Goal: Information Seeking & Learning: Learn about a topic

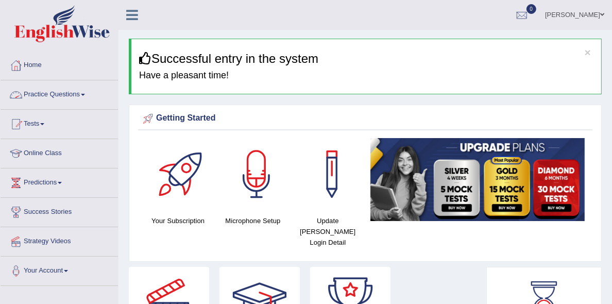
click at [74, 95] on link "Practice Questions" at bounding box center [59, 93] width 117 height 26
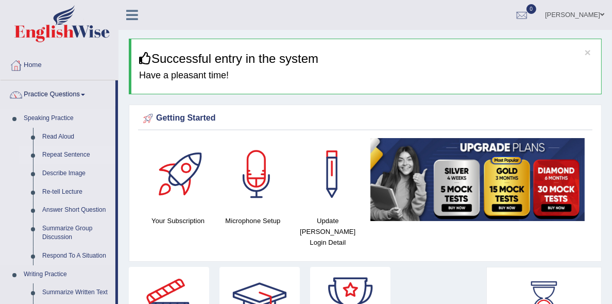
click at [81, 151] on link "Repeat Sentence" at bounding box center [77, 155] width 78 height 19
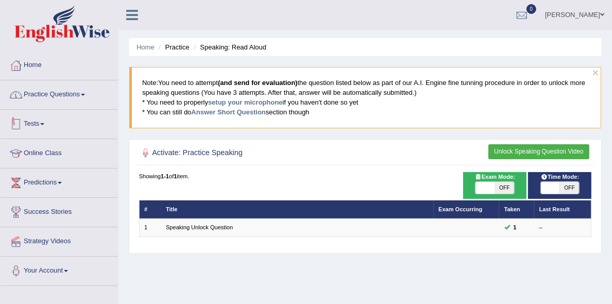
click at [74, 97] on link "Practice Questions" at bounding box center [59, 93] width 117 height 26
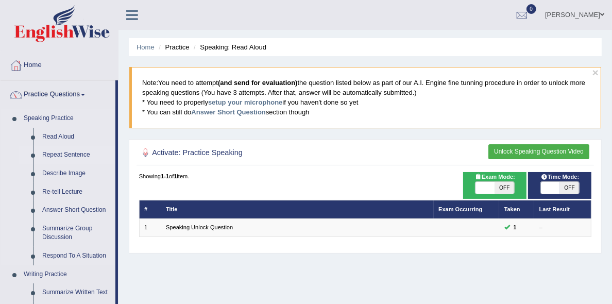
click at [70, 149] on link "Repeat Sentence" at bounding box center [77, 155] width 78 height 19
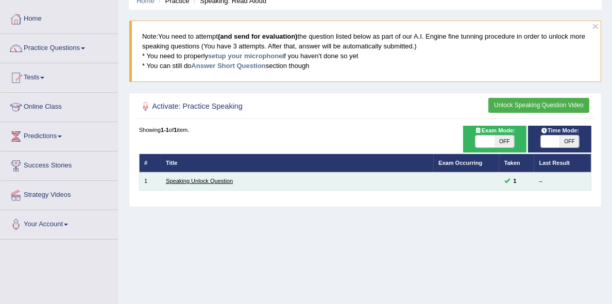
click at [229, 184] on link "Speaking Unlock Question" at bounding box center [199, 181] width 67 height 6
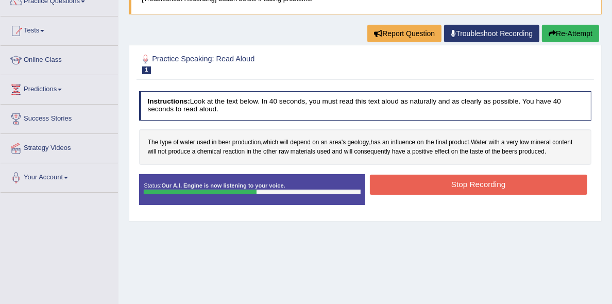
click at [423, 195] on button "Stop Recording" at bounding box center [478, 185] width 217 height 20
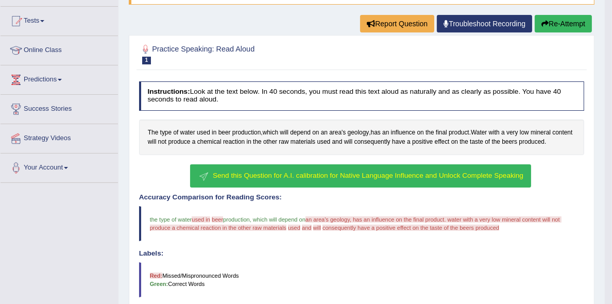
scroll to position [46, 0]
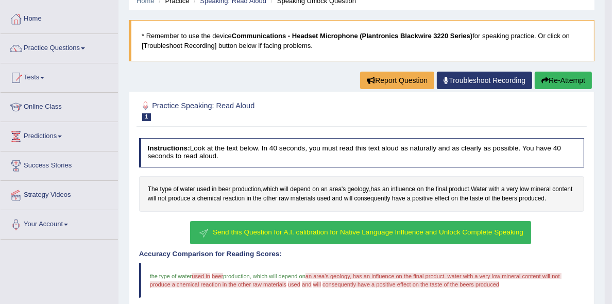
click at [559, 76] on button "Re-Attempt" at bounding box center [563, 81] width 57 height 18
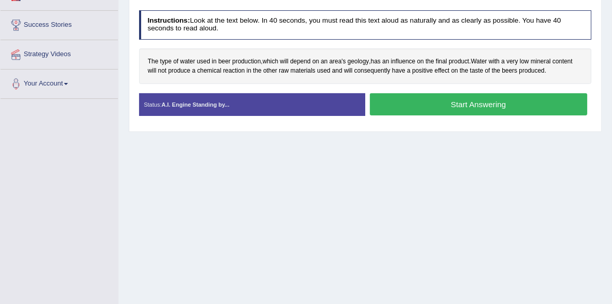
click at [459, 115] on button "Start Answering" at bounding box center [478, 104] width 217 height 22
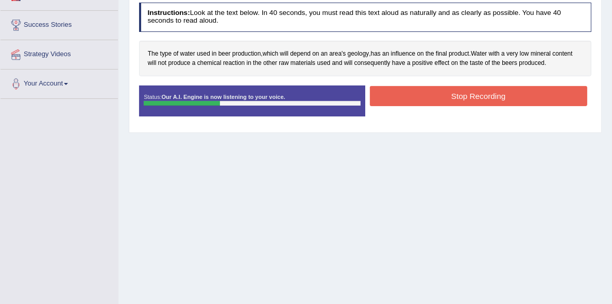
click at [458, 106] on button "Stop Recording" at bounding box center [478, 96] width 217 height 20
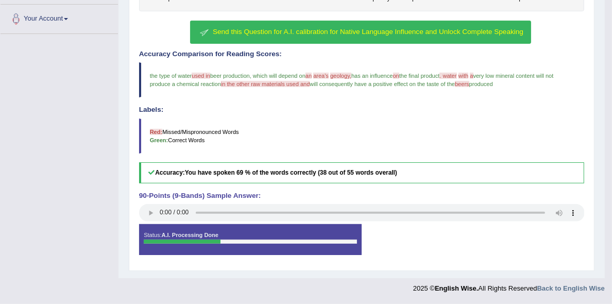
scroll to position [104, 0]
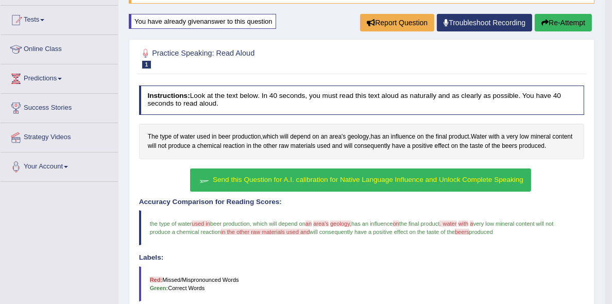
click at [384, 183] on span "Send this Question for A.I. calibration for Native Language Influence and Unloc…" at bounding box center [368, 180] width 311 height 8
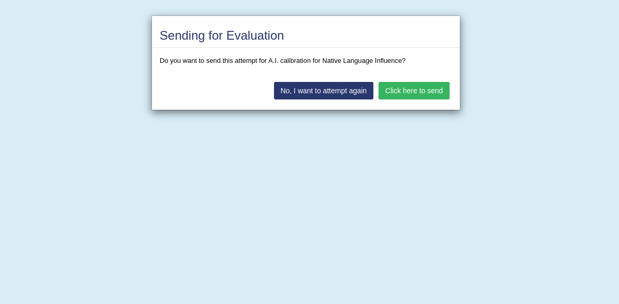
click at [404, 93] on button "Click here to send" at bounding box center [413, 91] width 71 height 18
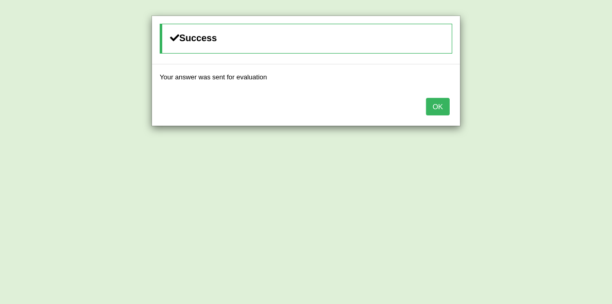
click at [437, 110] on button "OK" at bounding box center [438, 107] width 24 height 18
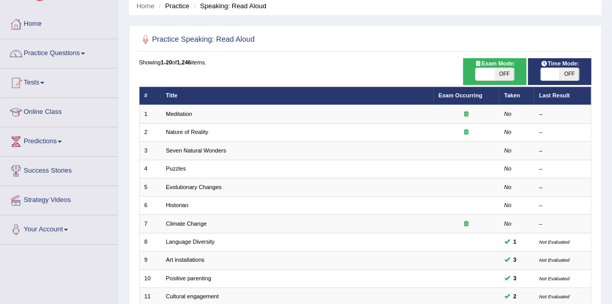
scroll to position [46, 0]
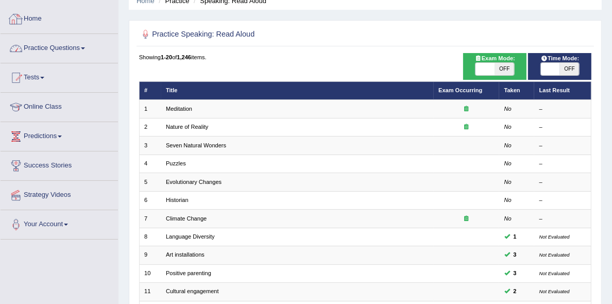
click at [60, 45] on link "Practice Questions" at bounding box center [59, 47] width 117 height 26
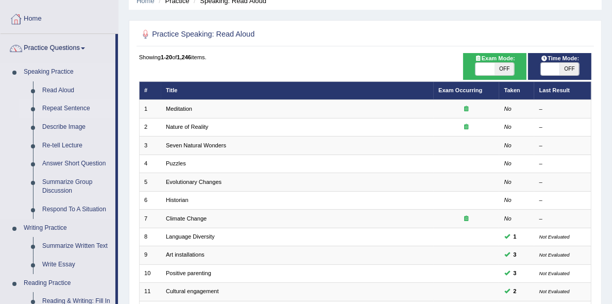
click at [66, 105] on link "Repeat Sentence" at bounding box center [77, 108] width 78 height 19
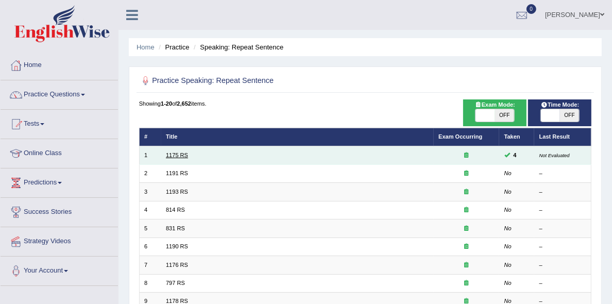
click at [178, 158] on link "1175 RS" at bounding box center [177, 155] width 22 height 6
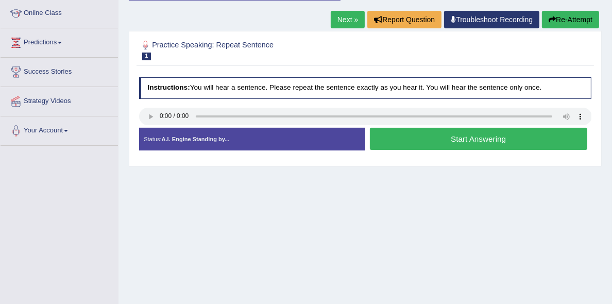
scroll to position [187, 0]
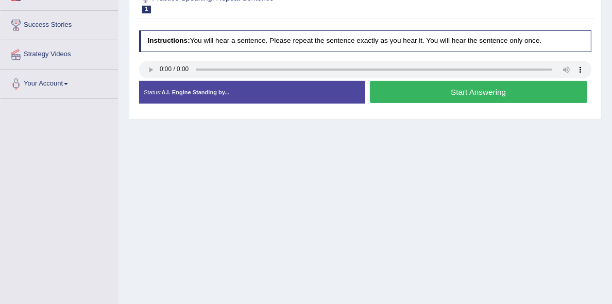
click at [391, 103] on button "Start Answering" at bounding box center [478, 92] width 217 height 22
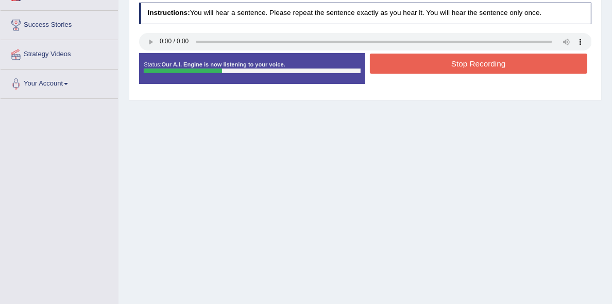
click at [416, 74] on button "Stop Recording" at bounding box center [478, 64] width 217 height 20
